Goal: Information Seeking & Learning: Learn about a topic

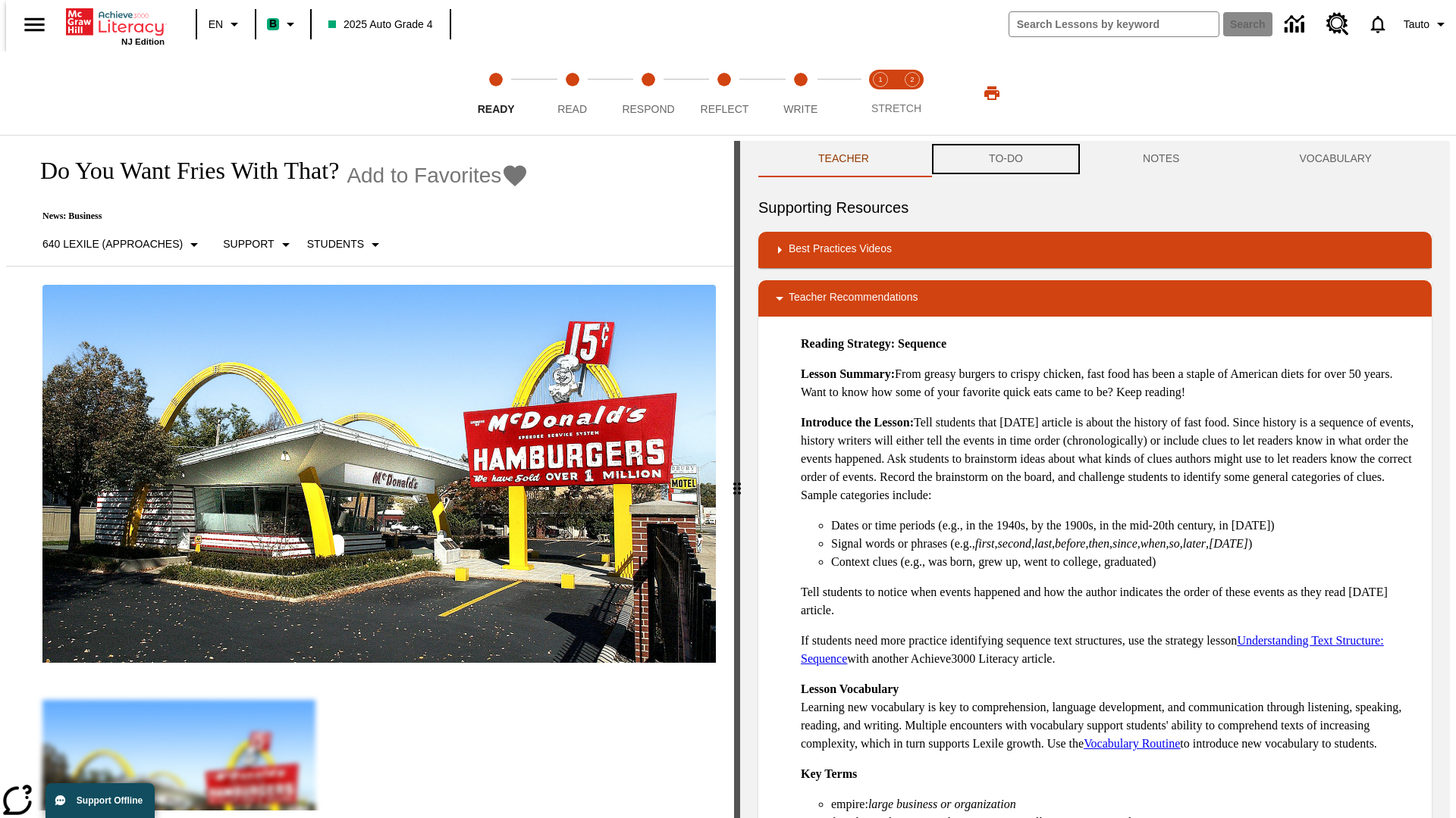
click at [1005, 159] on button "TO-DO" at bounding box center [1005, 159] width 154 height 36
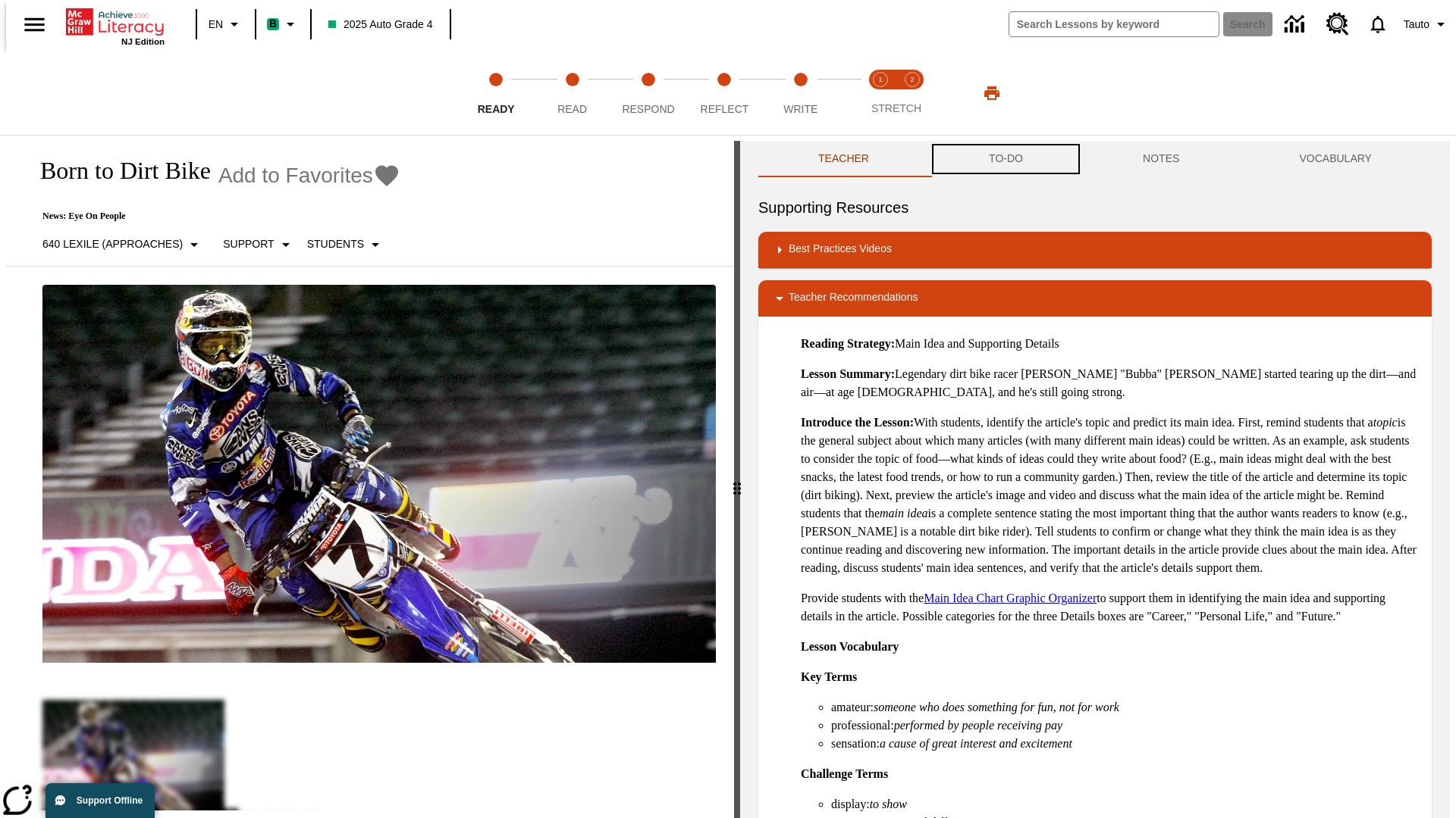
click at [1005, 159] on button "TO-DO" at bounding box center [1005, 159] width 154 height 36
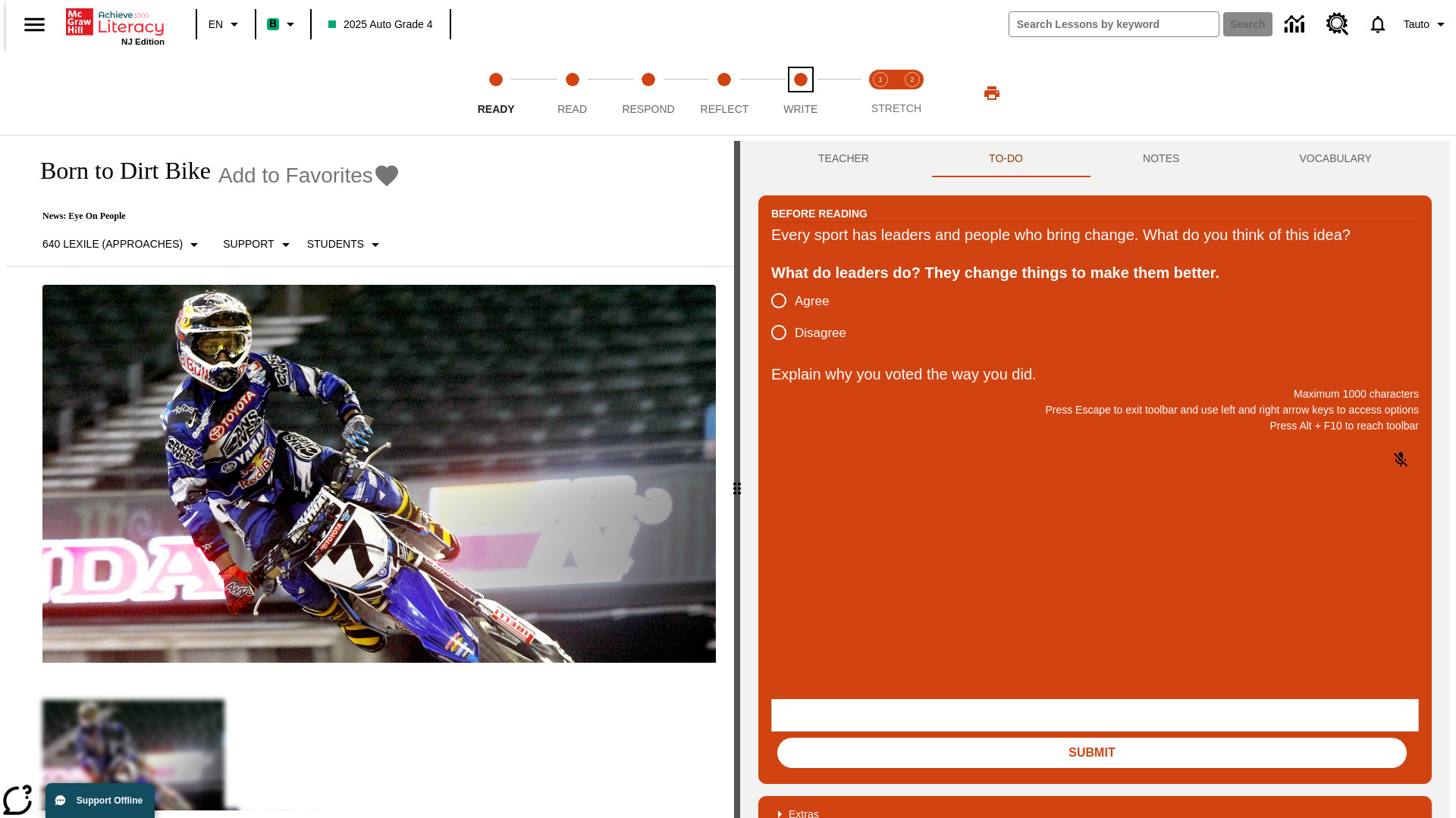
click at [799, 94] on span "Write" at bounding box center [800, 103] width 35 height 27
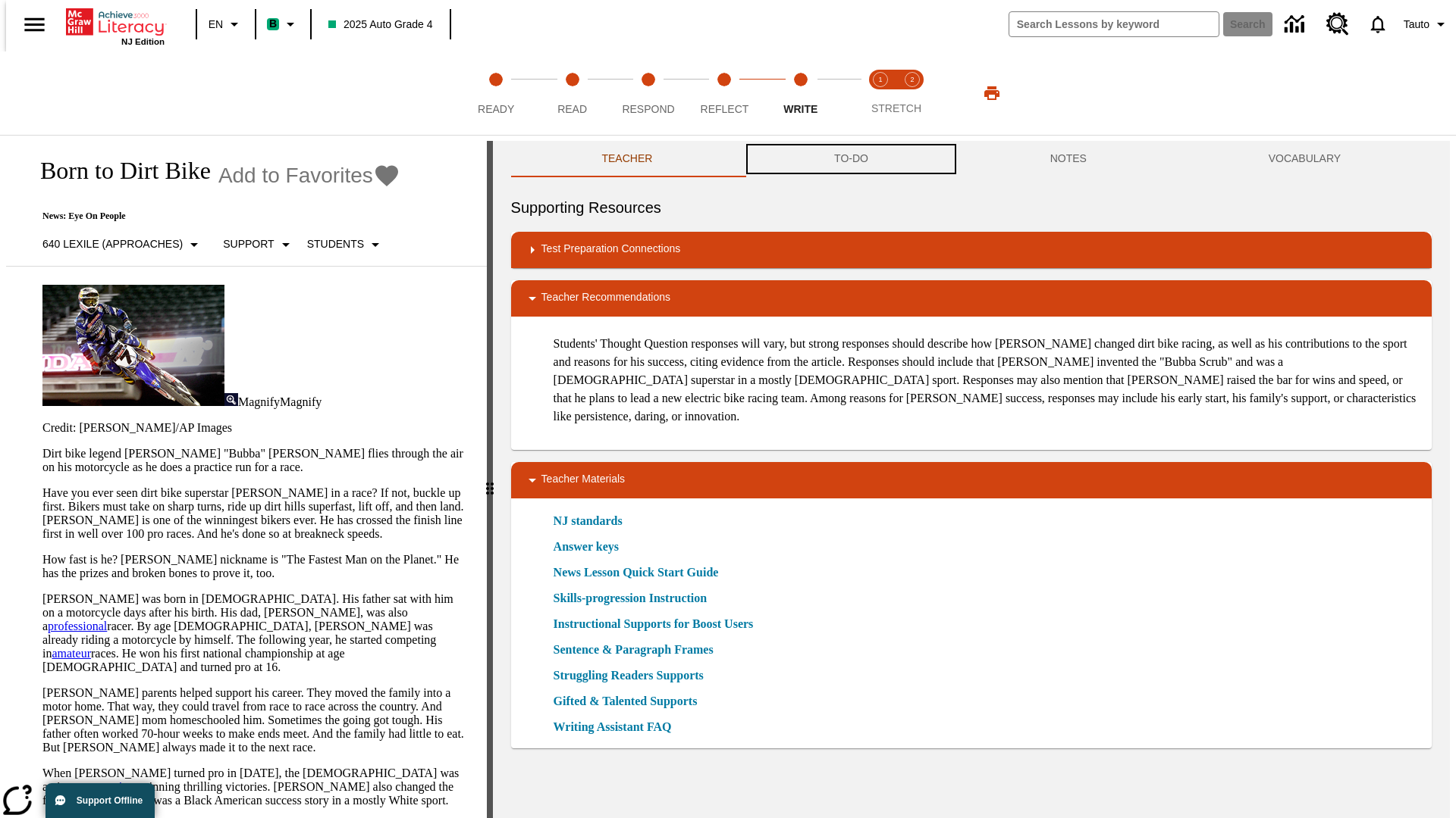
scroll to position [1, 0]
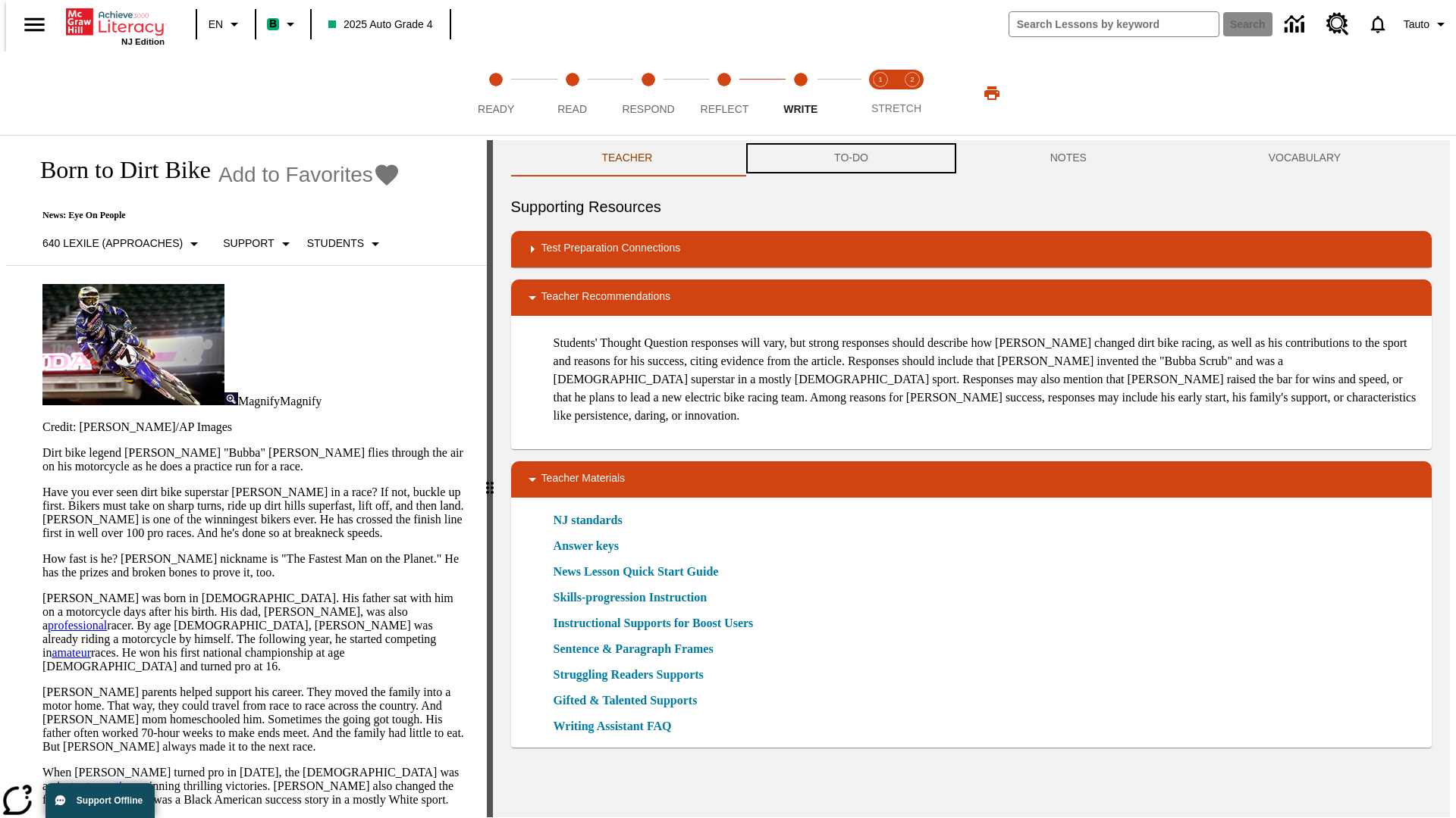
click at [849, 159] on button "TO-DO" at bounding box center [851, 158] width 216 height 36
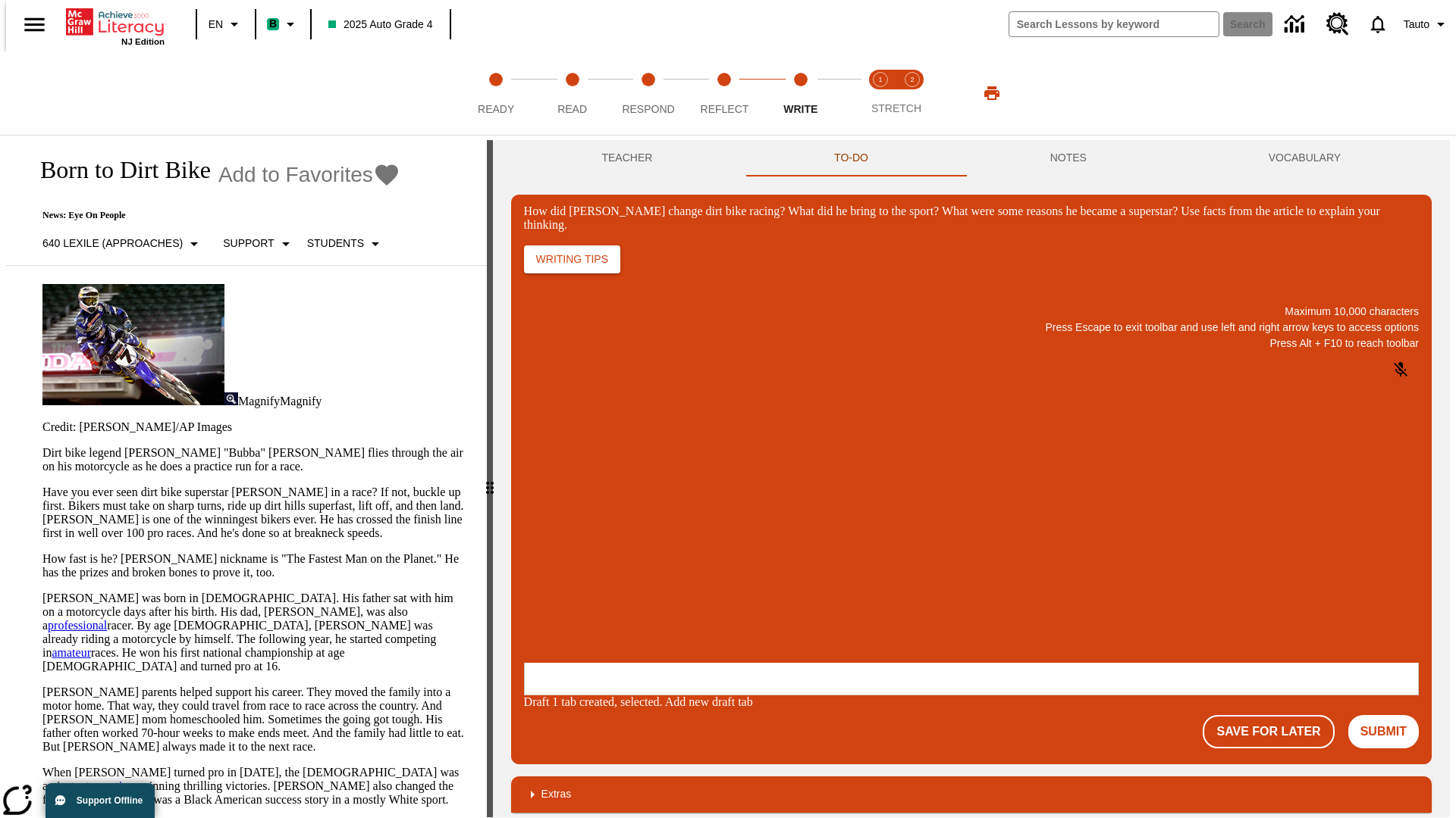
scroll to position [0, 0]
click at [1277, 715] on button "Save For Later" at bounding box center [1268, 732] width 131 height 34
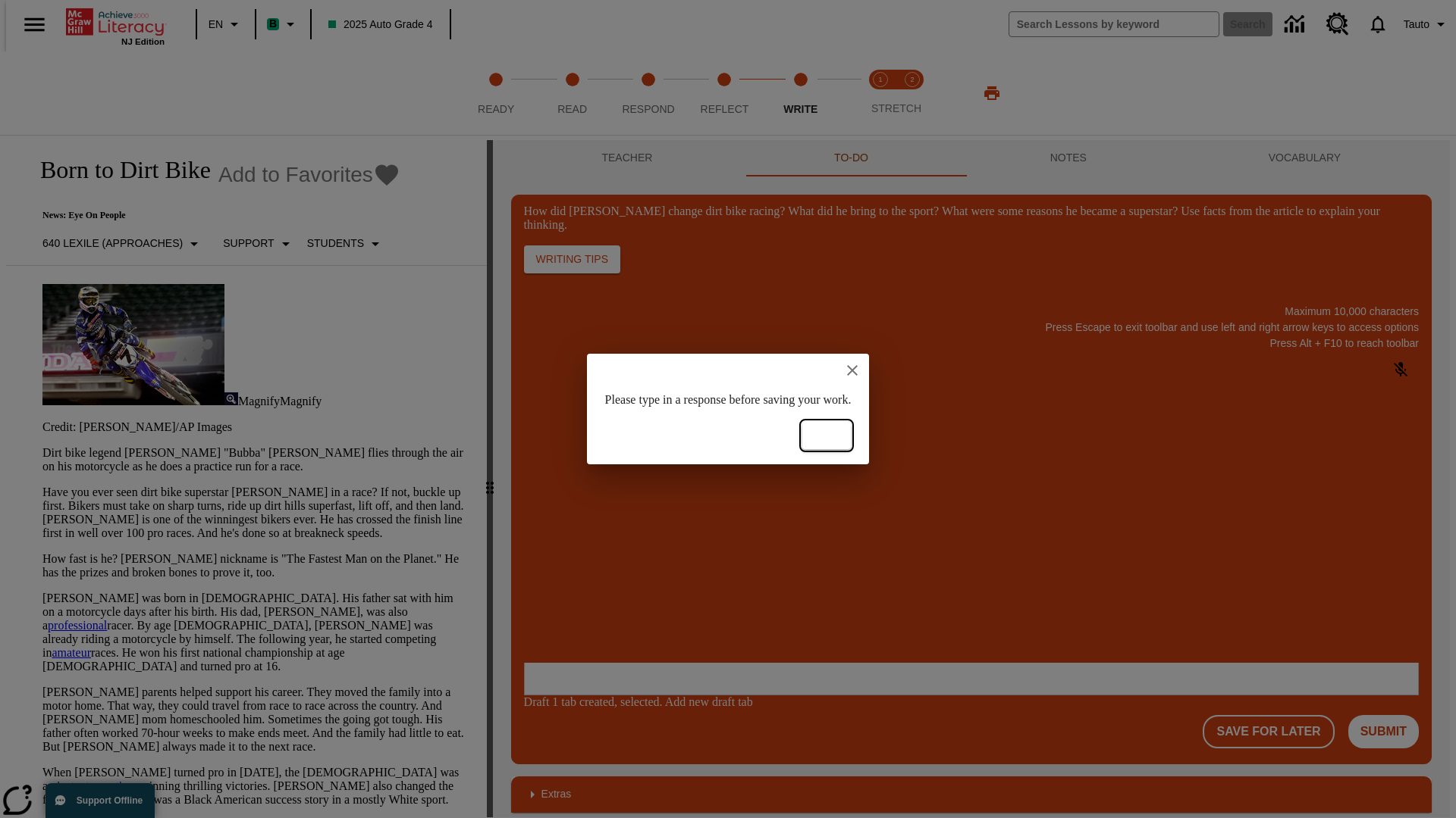
click at [850, 435] on button "Ok" at bounding box center [826, 435] width 48 height 28
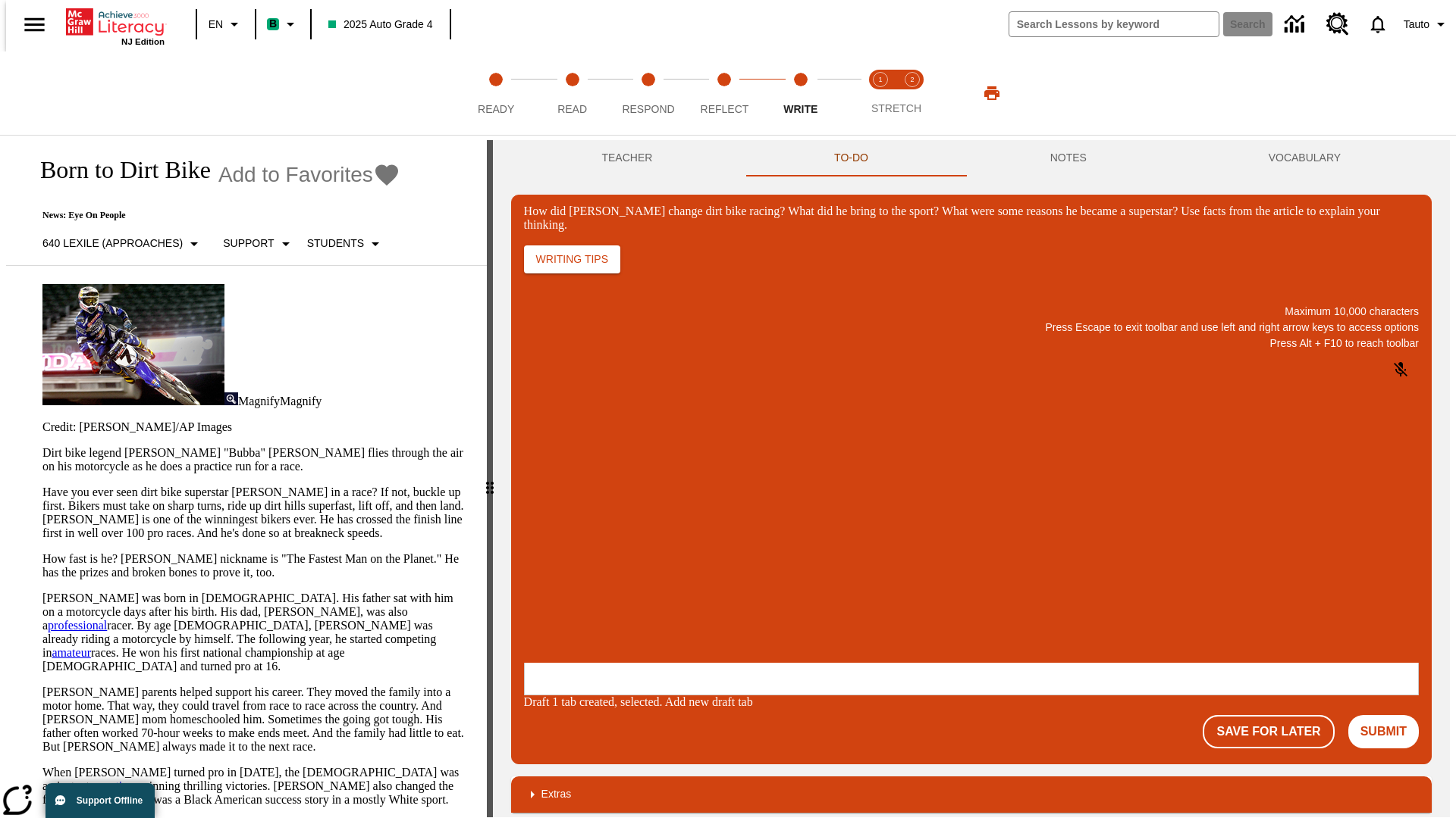
click at [745, 566] on p "How did Stewart change dirt bike racing? What did he bring to the sport? What w…" at bounding box center [637, 564] width 216 height 14
click at [1277, 715] on button "Save For Later" at bounding box center [1268, 732] width 131 height 34
